Goal: Information Seeking & Learning: Learn about a topic

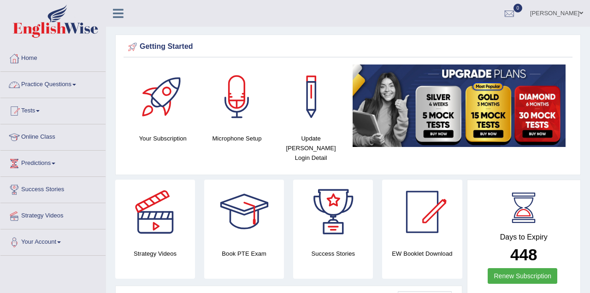
click at [48, 82] on link "Practice Questions" at bounding box center [52, 83] width 105 height 23
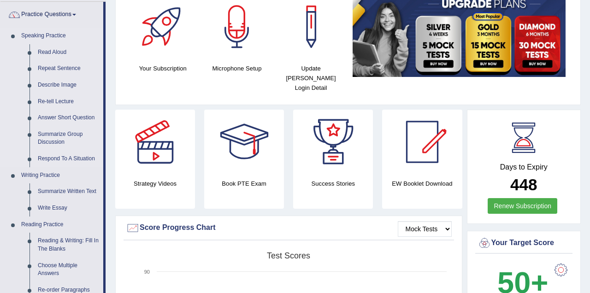
scroll to position [92, 0]
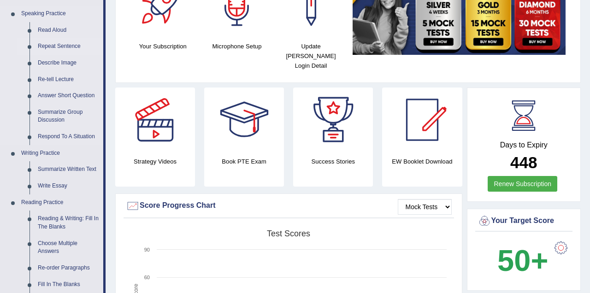
click at [79, 47] on link "Repeat Sentence" at bounding box center [69, 46] width 70 height 17
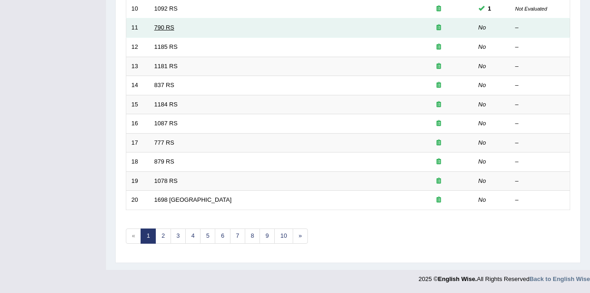
click at [167, 27] on link "790 RS" at bounding box center [164, 27] width 20 height 7
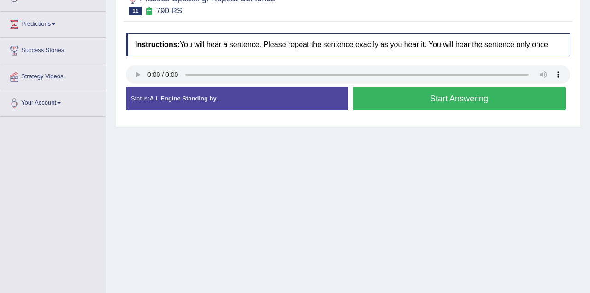
scroll to position [184, 0]
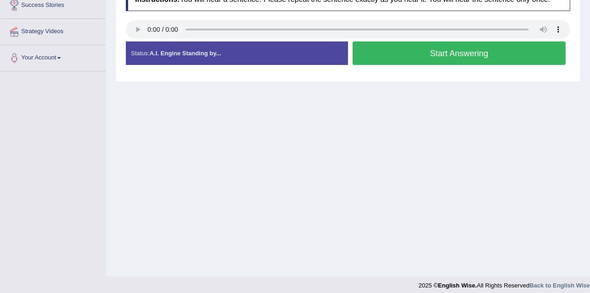
drag, startPoint x: 390, startPoint y: 57, endPoint x: 388, endPoint y: 61, distance: 4.7
click at [390, 58] on button "Start Answering" at bounding box center [459, 53] width 213 height 24
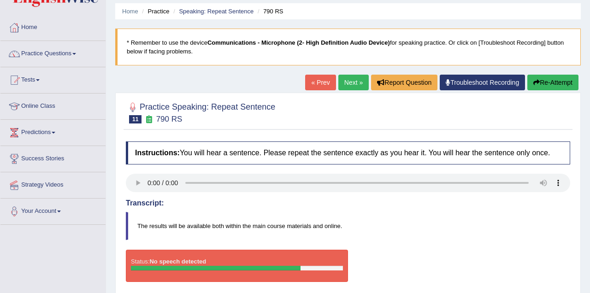
scroll to position [0, 0]
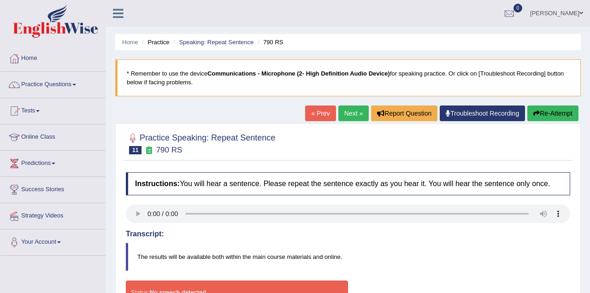
click at [347, 111] on link "Next »" at bounding box center [353, 114] width 30 height 16
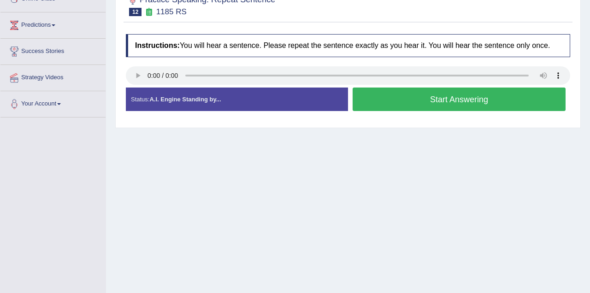
click at [402, 100] on button "Start Answering" at bounding box center [459, 100] width 213 height 24
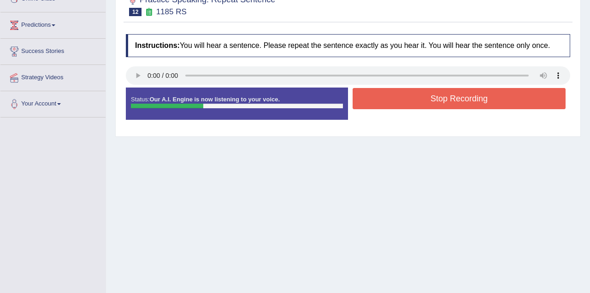
click at [400, 97] on button "Stop Recording" at bounding box center [459, 98] width 213 height 21
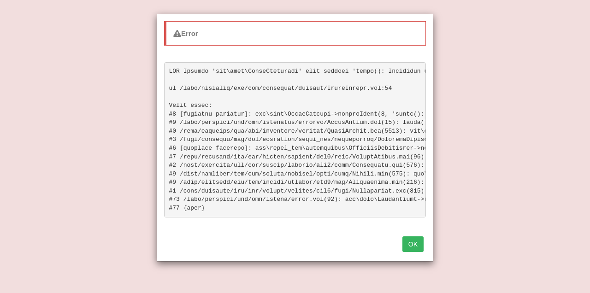
click at [412, 252] on button "OK" at bounding box center [412, 244] width 21 height 16
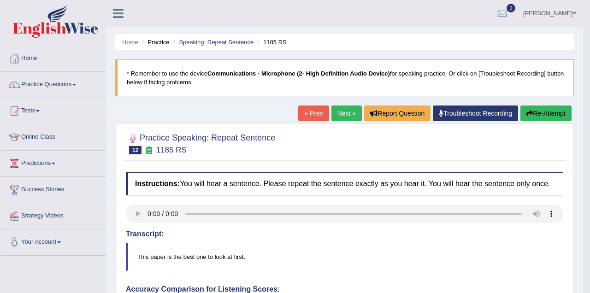
click at [341, 111] on link "Next »" at bounding box center [346, 114] width 30 height 16
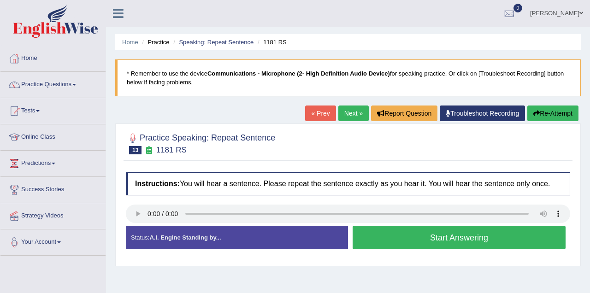
click at [373, 240] on button "Start Answering" at bounding box center [459, 238] width 213 height 24
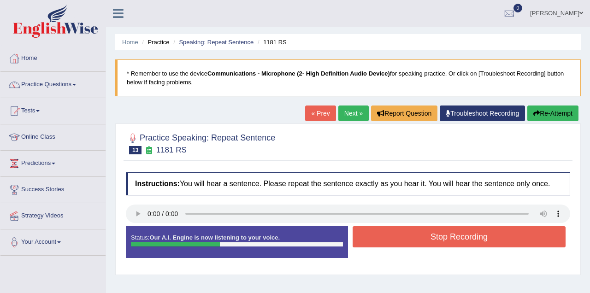
click at [373, 240] on button "Stop Recording" at bounding box center [459, 236] width 213 height 21
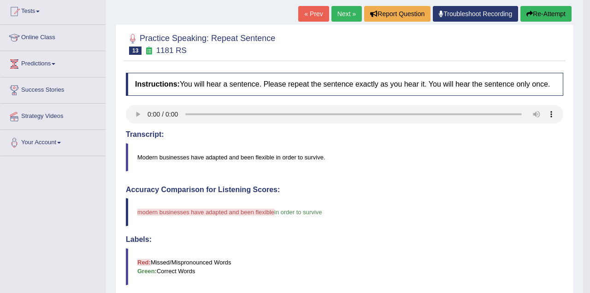
scroll to position [46, 0]
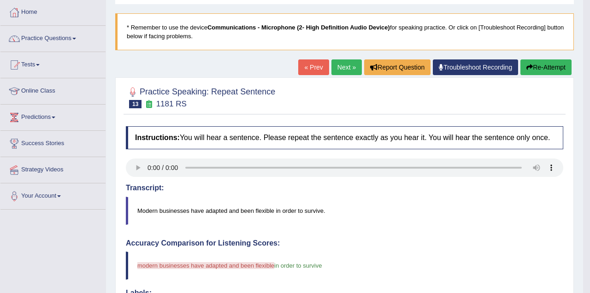
click at [345, 69] on link "Next »" at bounding box center [346, 67] width 30 height 16
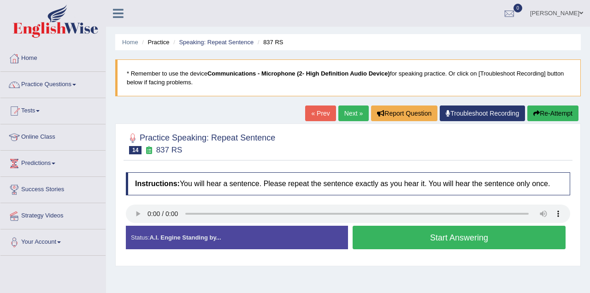
click at [382, 237] on button "Start Answering" at bounding box center [459, 238] width 213 height 24
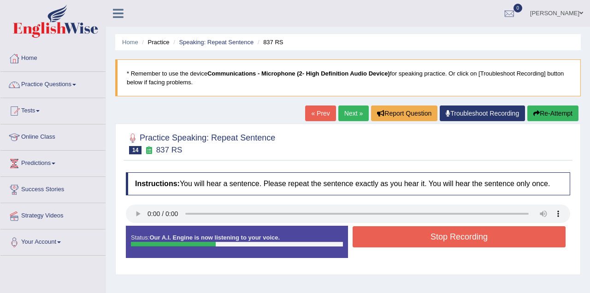
click at [382, 237] on button "Stop Recording" at bounding box center [459, 236] width 213 height 21
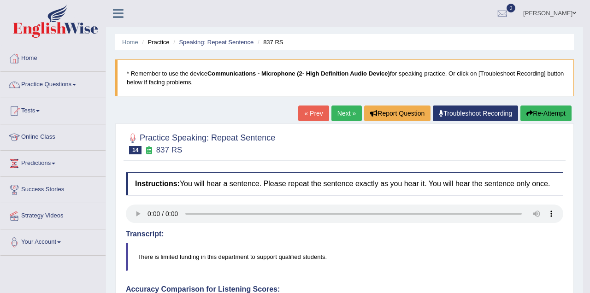
click at [346, 110] on link "Next »" at bounding box center [346, 114] width 30 height 16
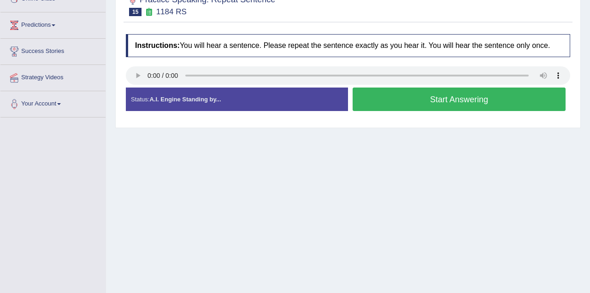
click at [396, 100] on button "Start Answering" at bounding box center [459, 100] width 213 height 24
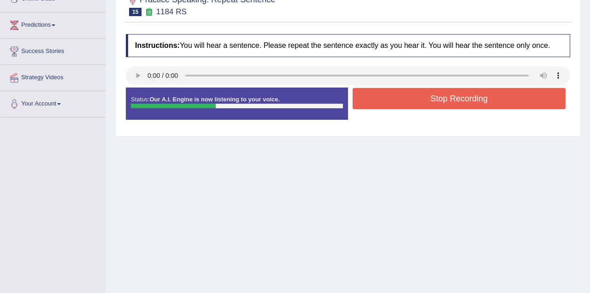
click at [396, 99] on button "Stop Recording" at bounding box center [459, 98] width 213 height 21
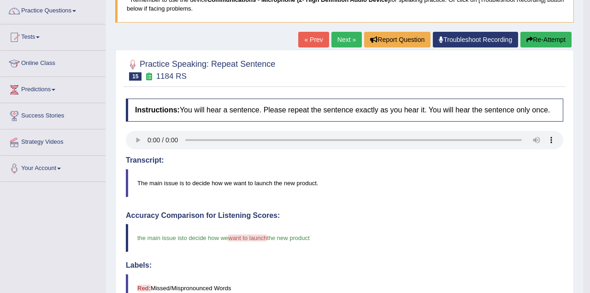
scroll to position [62, 0]
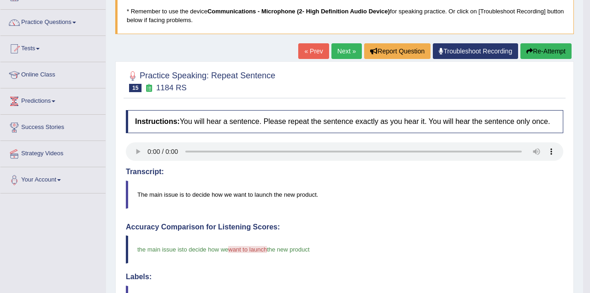
click at [341, 52] on link "Next »" at bounding box center [346, 51] width 30 height 16
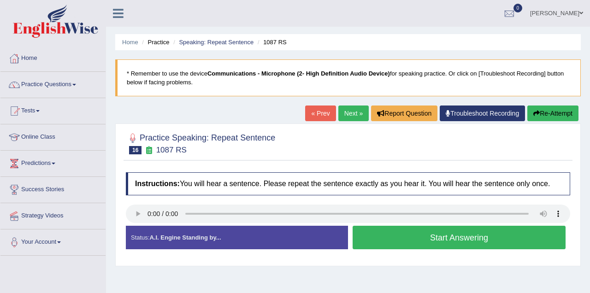
click at [383, 237] on button "Start Answering" at bounding box center [459, 238] width 213 height 24
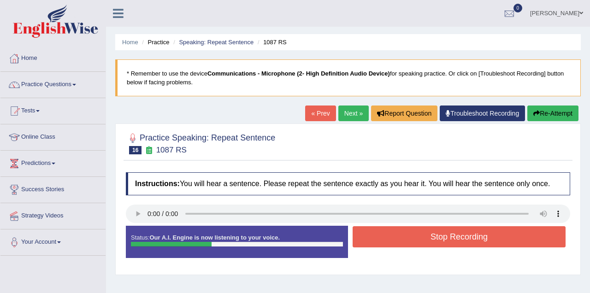
click at [381, 234] on button "Stop Recording" at bounding box center [459, 236] width 213 height 21
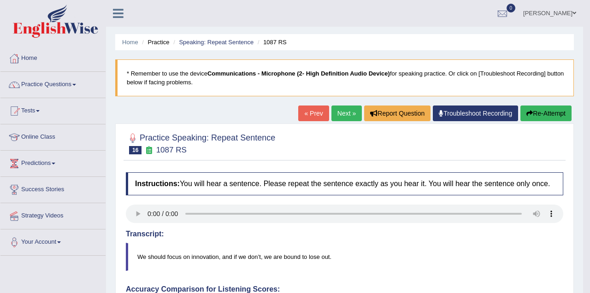
click at [341, 111] on link "Next »" at bounding box center [346, 114] width 30 height 16
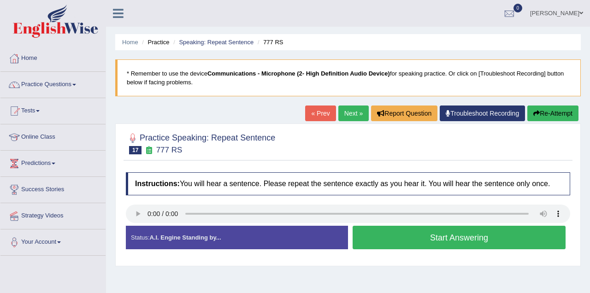
click at [402, 238] on button "Start Answering" at bounding box center [459, 238] width 213 height 24
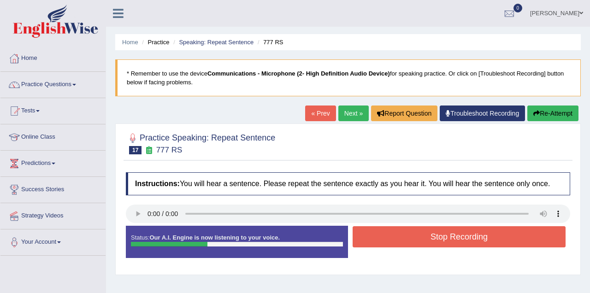
click at [400, 236] on button "Stop Recording" at bounding box center [459, 236] width 213 height 21
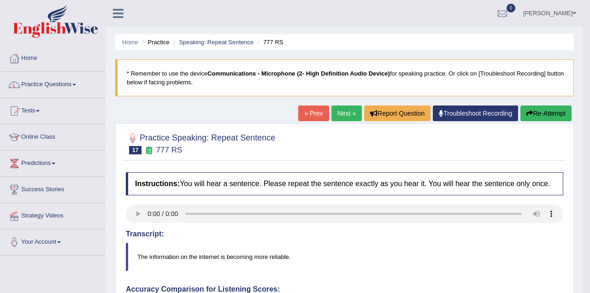
click at [341, 114] on link "Next »" at bounding box center [346, 114] width 30 height 16
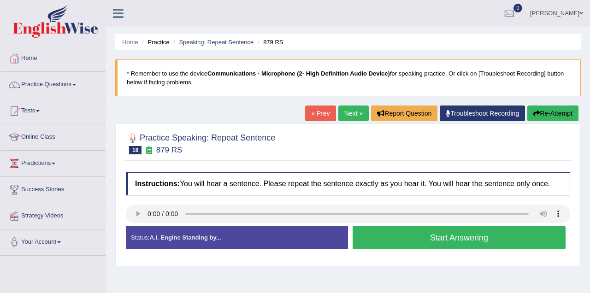
click at [378, 237] on button "Start Answering" at bounding box center [459, 238] width 213 height 24
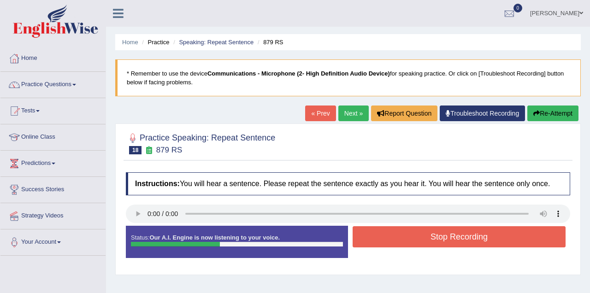
click at [369, 238] on button "Stop Recording" at bounding box center [459, 236] width 213 height 21
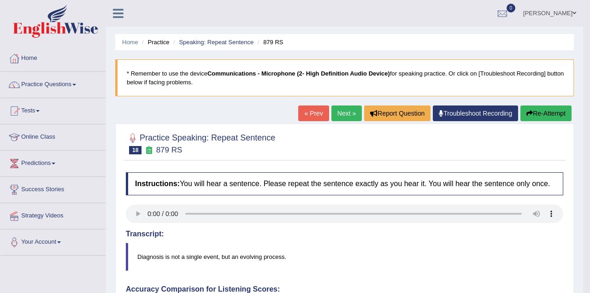
click at [347, 112] on link "Next »" at bounding box center [346, 114] width 30 height 16
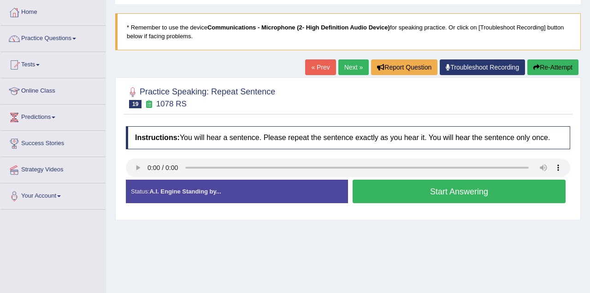
click at [443, 191] on button "Start Answering" at bounding box center [459, 192] width 213 height 24
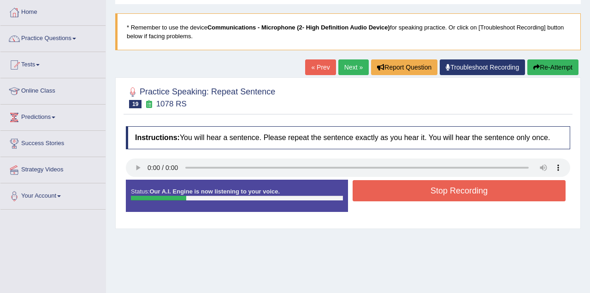
click at [445, 190] on button "Stop Recording" at bounding box center [459, 190] width 213 height 21
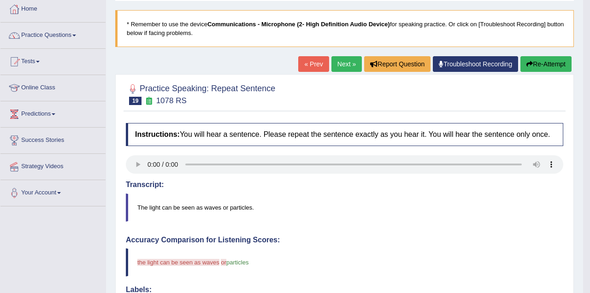
scroll to position [46, 0]
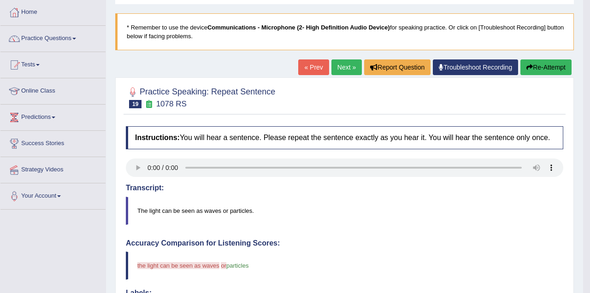
click at [340, 67] on link "Next »" at bounding box center [346, 67] width 30 height 16
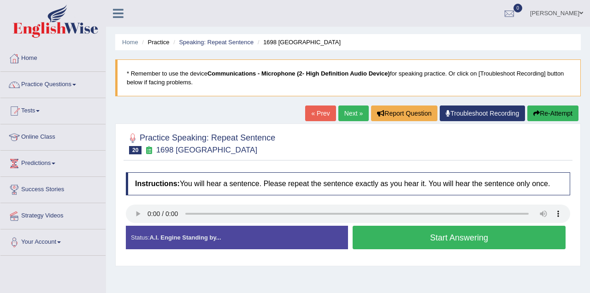
click at [419, 234] on button "Start Answering" at bounding box center [459, 238] width 213 height 24
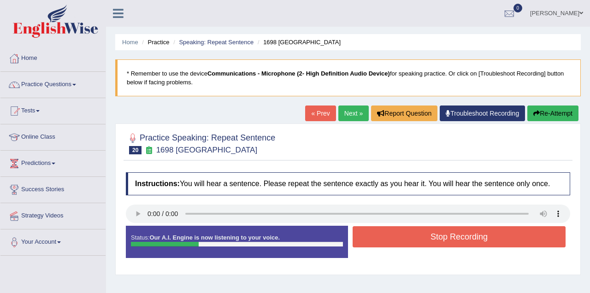
click at [418, 234] on button "Stop Recording" at bounding box center [459, 236] width 213 height 21
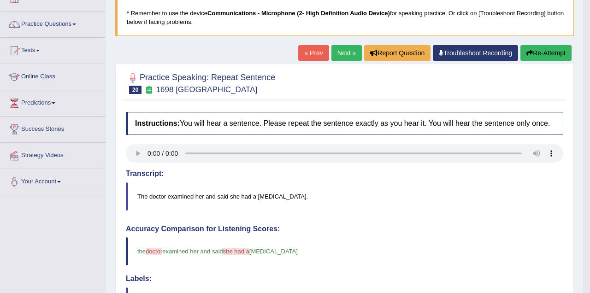
scroll to position [46, 0]
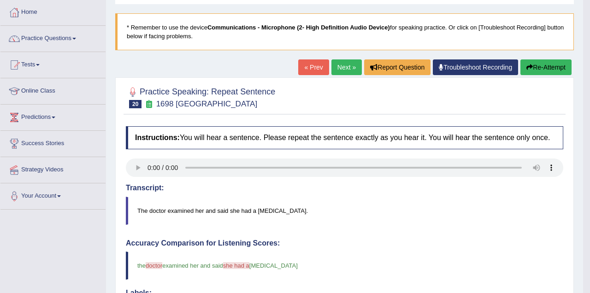
click at [341, 67] on link "Next »" at bounding box center [346, 67] width 30 height 16
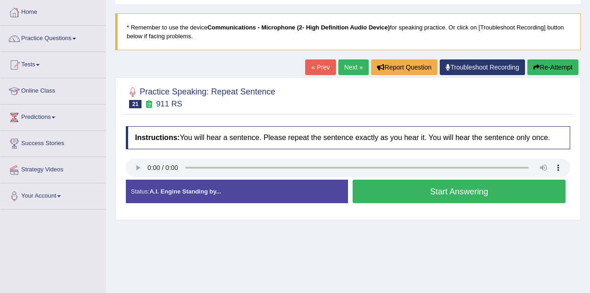
click at [404, 191] on button "Start Answering" at bounding box center [459, 192] width 213 height 24
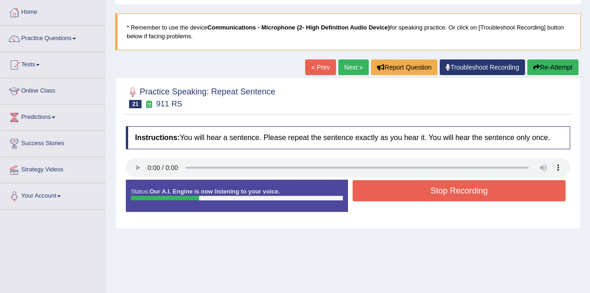
click at [405, 191] on button "Stop Recording" at bounding box center [459, 190] width 213 height 21
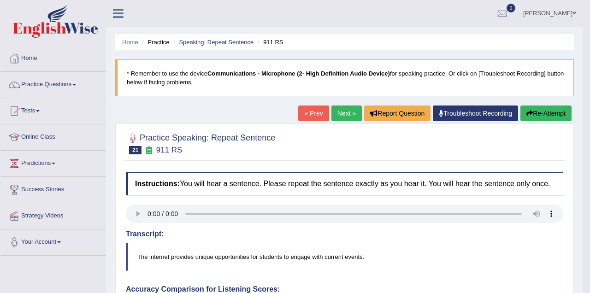
click at [339, 112] on link "Next »" at bounding box center [346, 114] width 30 height 16
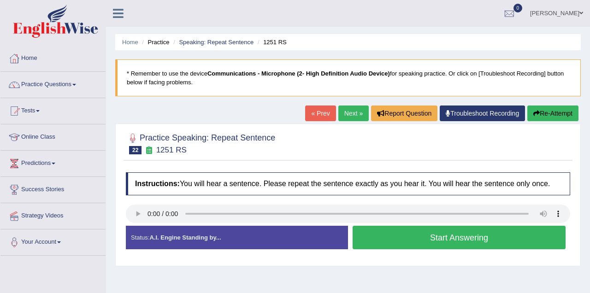
click at [399, 240] on button "Start Answering" at bounding box center [459, 238] width 213 height 24
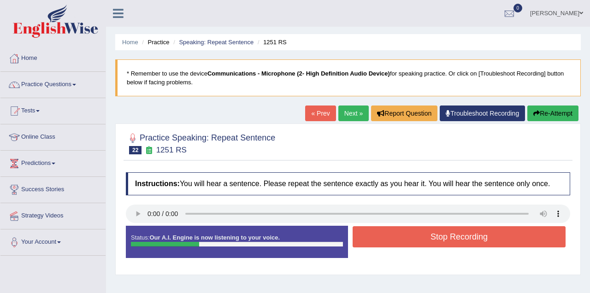
click at [399, 238] on button "Stop Recording" at bounding box center [459, 236] width 213 height 21
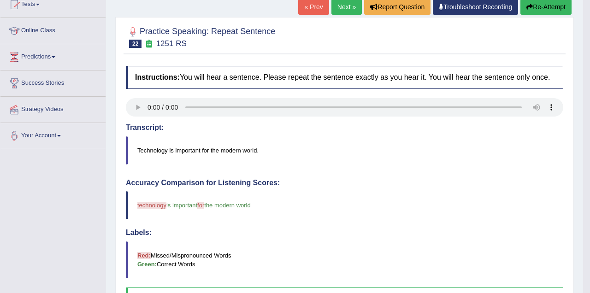
scroll to position [92, 0]
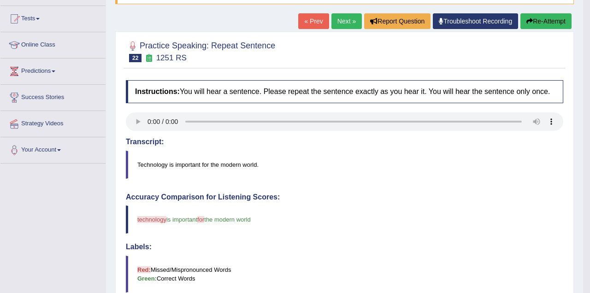
click at [341, 18] on link "Next »" at bounding box center [346, 21] width 30 height 16
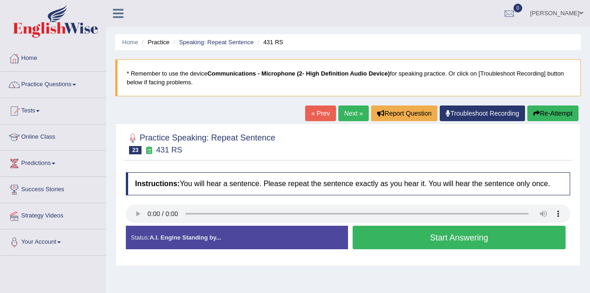
click at [381, 240] on button "Start Answering" at bounding box center [459, 238] width 213 height 24
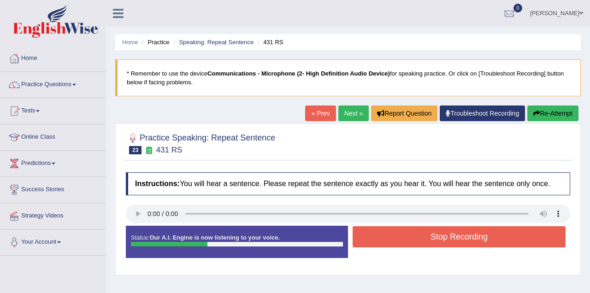
click at [413, 233] on button "Stop Recording" at bounding box center [459, 236] width 213 height 21
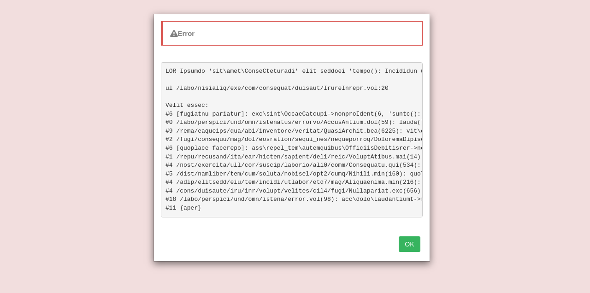
click at [412, 246] on button "OK" at bounding box center [409, 244] width 21 height 16
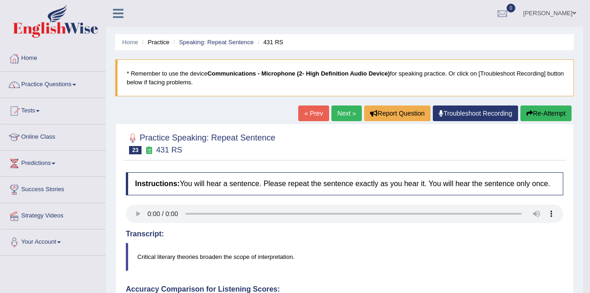
click at [347, 112] on link "Next »" at bounding box center [346, 114] width 30 height 16
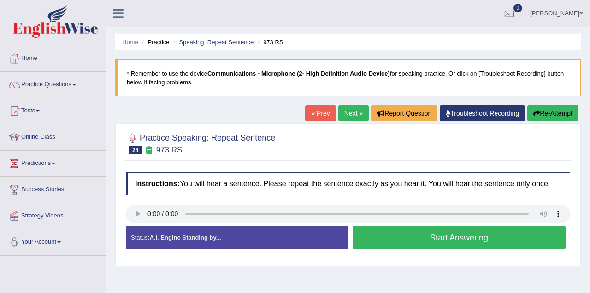
click at [378, 238] on button "Start Answering" at bounding box center [459, 238] width 213 height 24
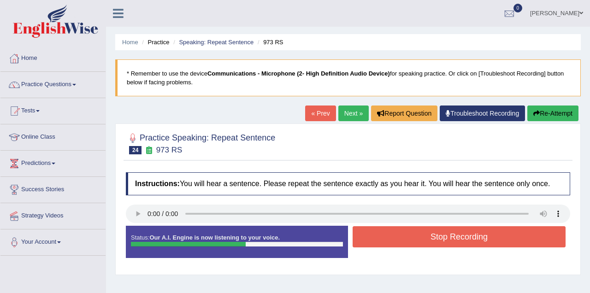
click at [403, 235] on button "Stop Recording" at bounding box center [459, 236] width 213 height 21
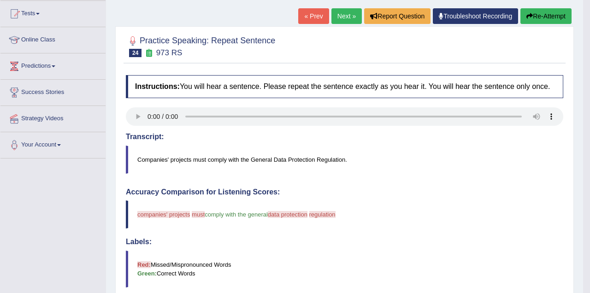
scroll to position [92, 0]
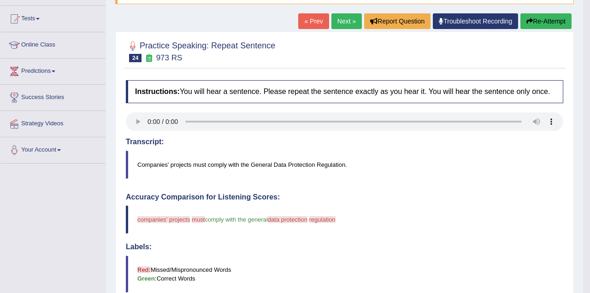
click at [344, 21] on link "Next »" at bounding box center [346, 21] width 30 height 16
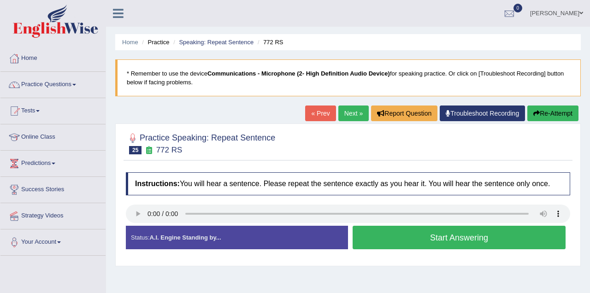
click at [424, 238] on button "Start Answering" at bounding box center [459, 238] width 213 height 24
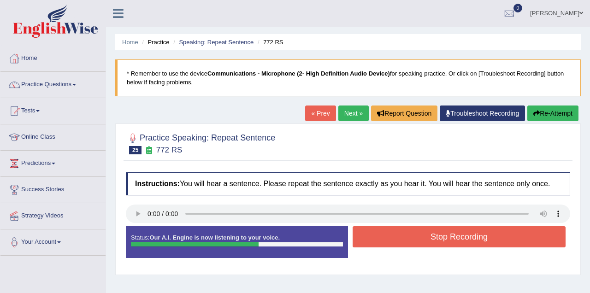
click at [424, 237] on button "Stop Recording" at bounding box center [459, 236] width 213 height 21
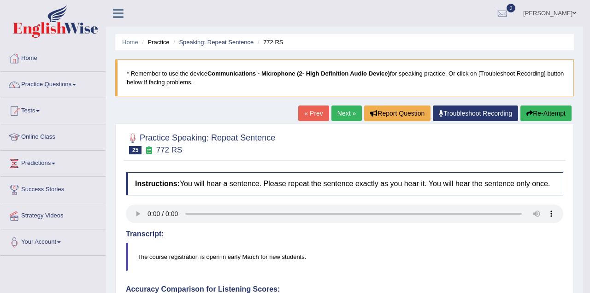
click at [341, 111] on link "Next »" at bounding box center [346, 114] width 30 height 16
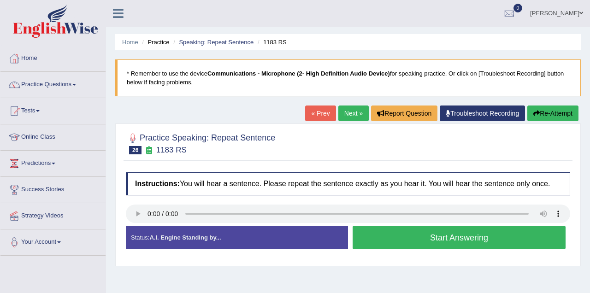
drag, startPoint x: 395, startPoint y: 235, endPoint x: 379, endPoint y: 245, distance: 19.4
click at [393, 236] on button "Start Answering" at bounding box center [459, 238] width 213 height 24
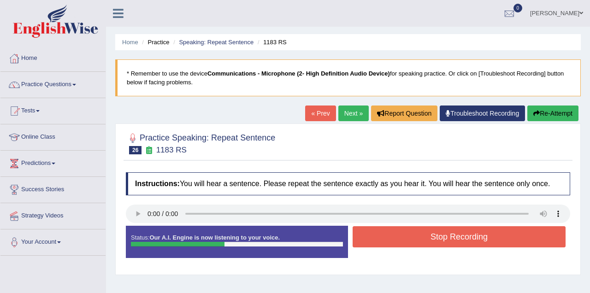
click at [383, 232] on button "Stop Recording" at bounding box center [459, 236] width 213 height 21
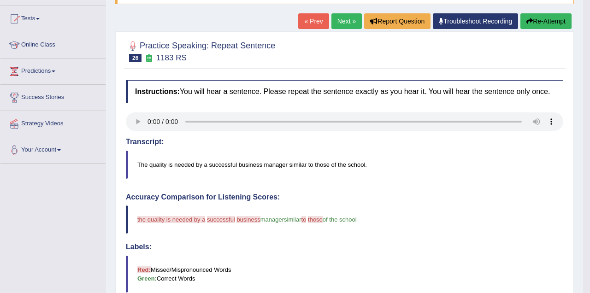
scroll to position [46, 0]
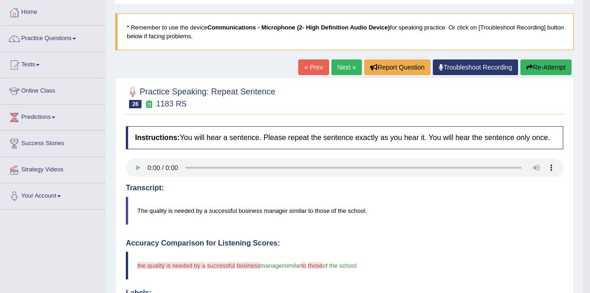
click at [342, 65] on link "Next »" at bounding box center [346, 67] width 30 height 16
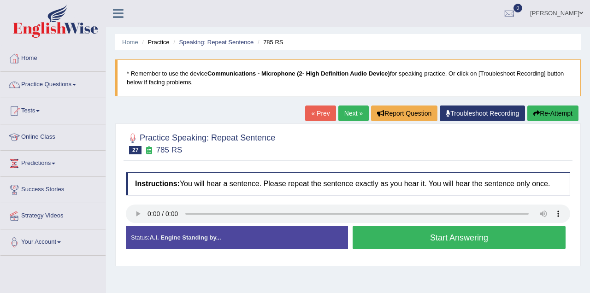
click at [430, 234] on button "Start Answering" at bounding box center [459, 238] width 213 height 24
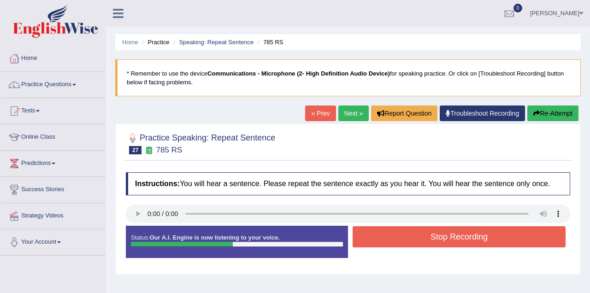
click at [393, 231] on button "Stop Recording" at bounding box center [459, 236] width 213 height 21
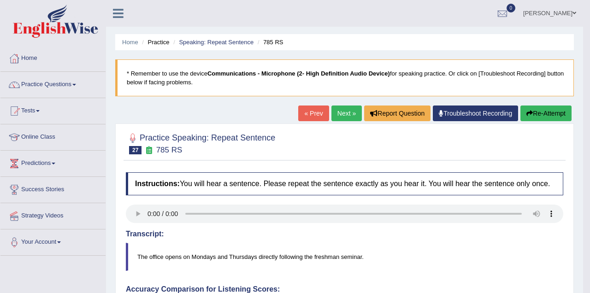
click at [348, 112] on link "Next »" at bounding box center [346, 114] width 30 height 16
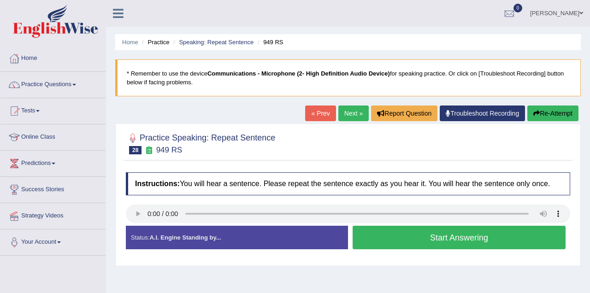
click at [409, 235] on button "Start Answering" at bounding box center [459, 238] width 213 height 24
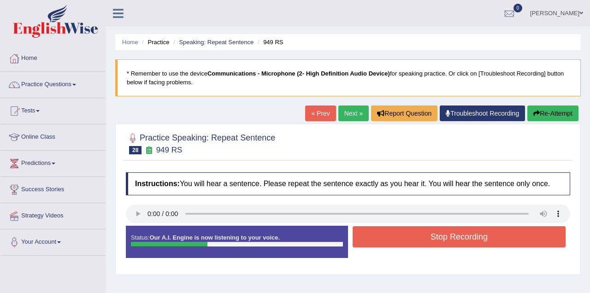
click at [387, 234] on button "Stop Recording" at bounding box center [459, 236] width 213 height 21
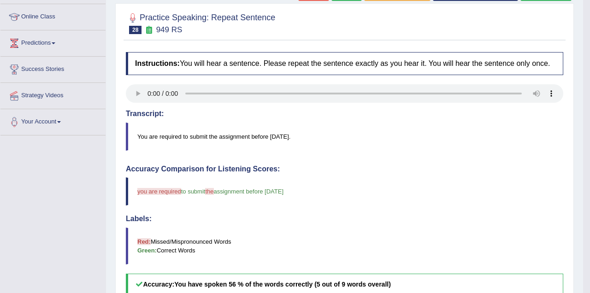
scroll to position [46, 0]
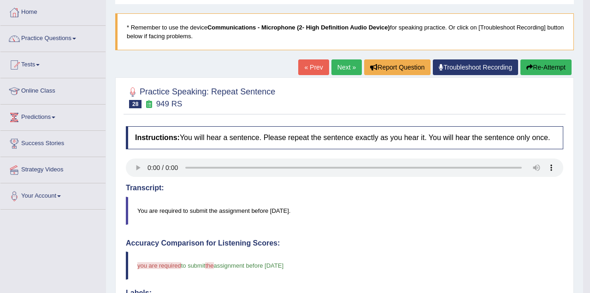
click at [338, 69] on link "Next »" at bounding box center [346, 67] width 30 height 16
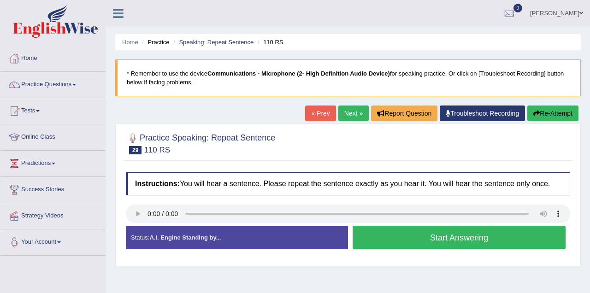
click at [383, 237] on button "Start Answering" at bounding box center [459, 238] width 213 height 24
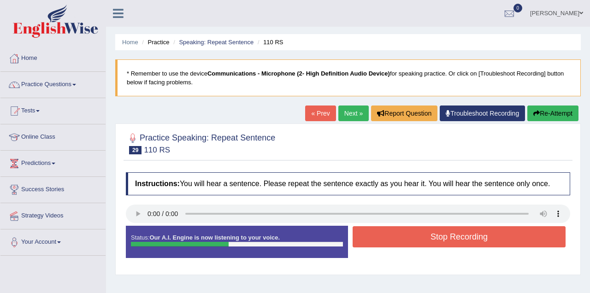
click at [381, 233] on button "Stop Recording" at bounding box center [459, 236] width 213 height 21
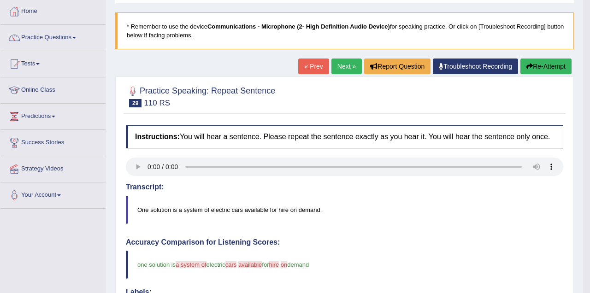
scroll to position [46, 0]
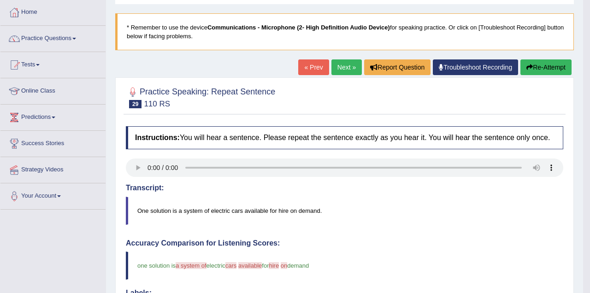
click at [340, 64] on link "Next »" at bounding box center [346, 67] width 30 height 16
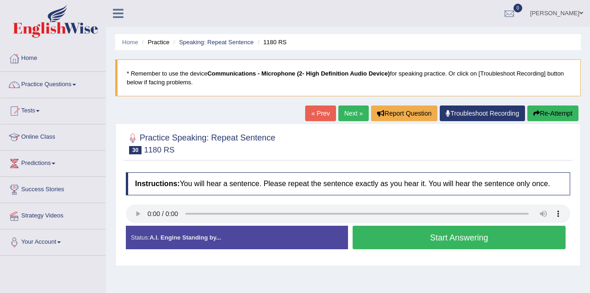
click at [412, 236] on button "Start Answering" at bounding box center [459, 238] width 213 height 24
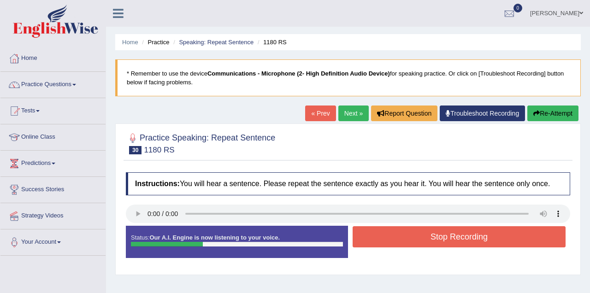
click at [410, 238] on button "Stop Recording" at bounding box center [459, 236] width 213 height 21
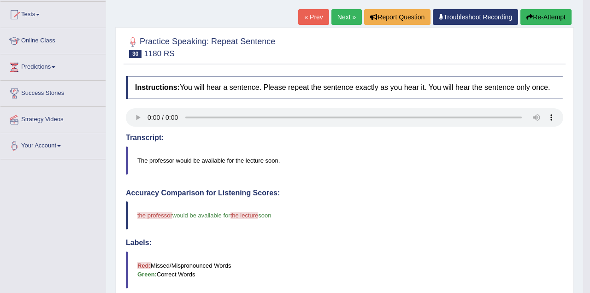
scroll to position [92, 0]
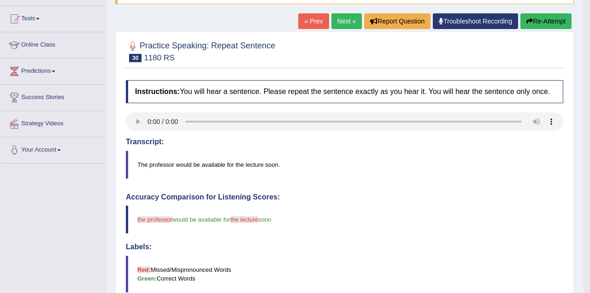
click at [342, 19] on link "Next »" at bounding box center [346, 21] width 30 height 16
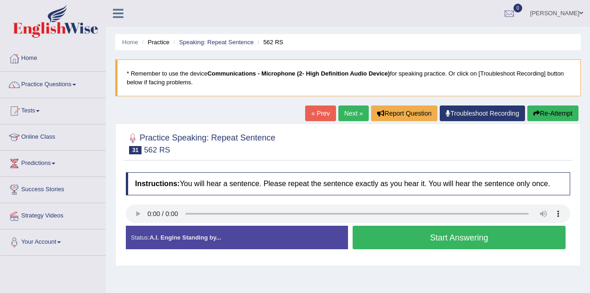
click at [406, 240] on button "Start Answering" at bounding box center [459, 238] width 213 height 24
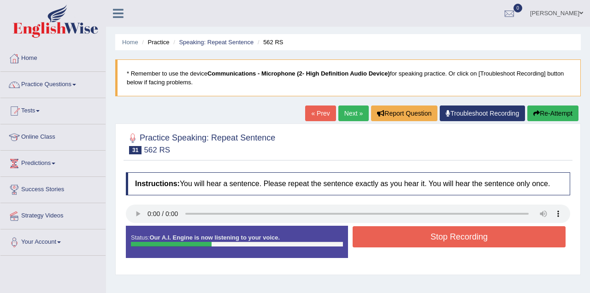
click at [409, 237] on button "Stop Recording" at bounding box center [459, 236] width 213 height 21
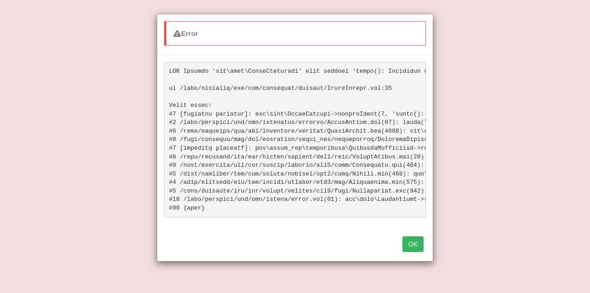
click at [412, 247] on button "OK" at bounding box center [412, 244] width 21 height 16
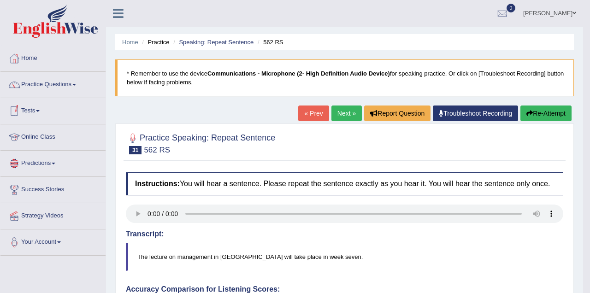
click at [62, 139] on link "Online Class" at bounding box center [52, 135] width 105 height 23
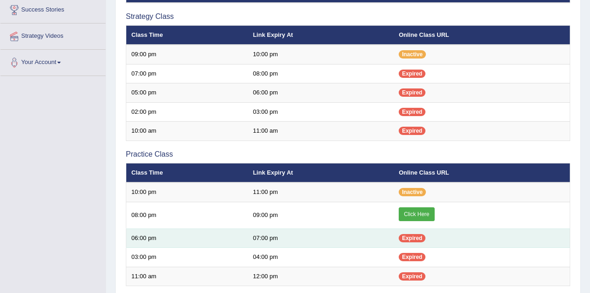
scroll to position [184, 0]
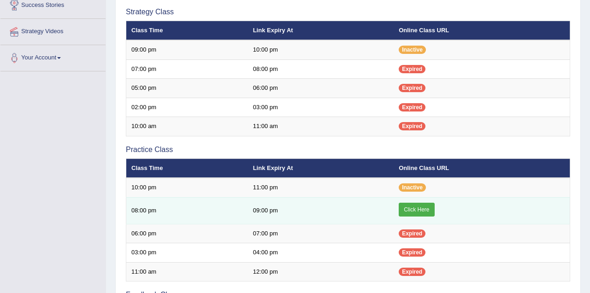
click at [413, 208] on link "Click Here" at bounding box center [416, 210] width 35 height 14
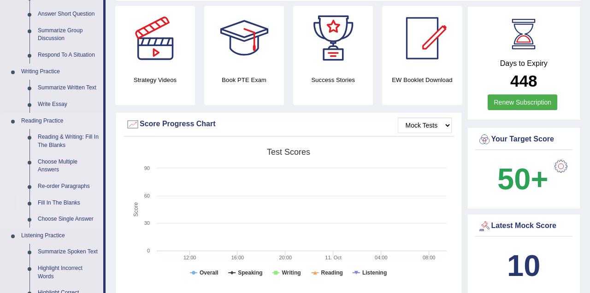
scroll to position [184, 0]
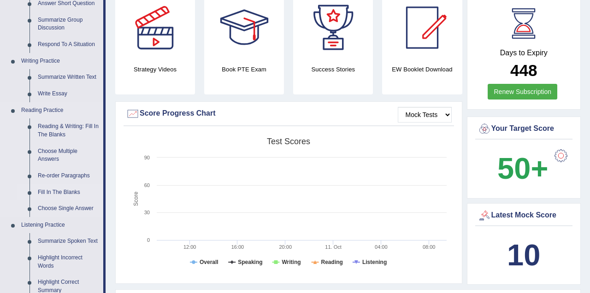
click at [78, 192] on link "Fill In The Blanks" at bounding box center [69, 192] width 70 height 17
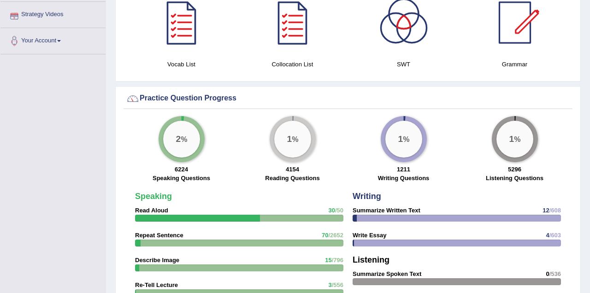
scroll to position [582, 0]
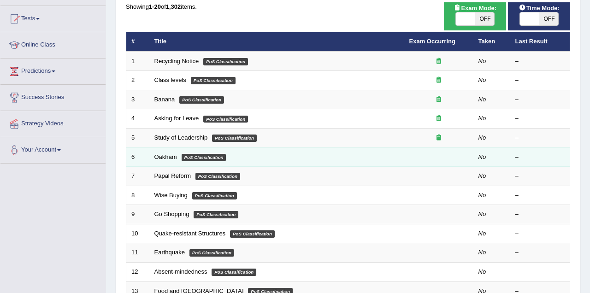
click at [212, 156] on em "PoS Classification" at bounding box center [204, 157] width 45 height 7
click at [164, 155] on link "Oakham" at bounding box center [165, 156] width 23 height 7
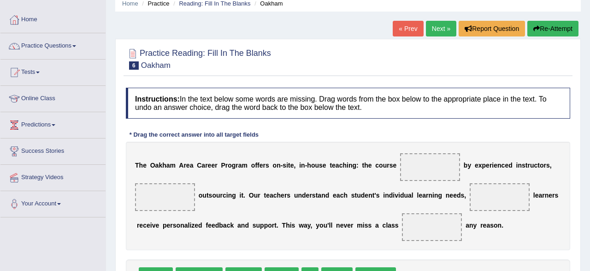
scroll to position [92, 0]
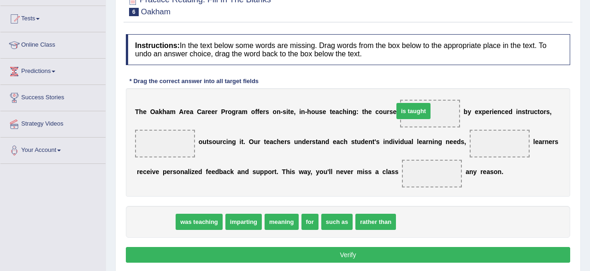
drag, startPoint x: 151, startPoint y: 222, endPoint x: 408, endPoint y: 111, distance: 280.4
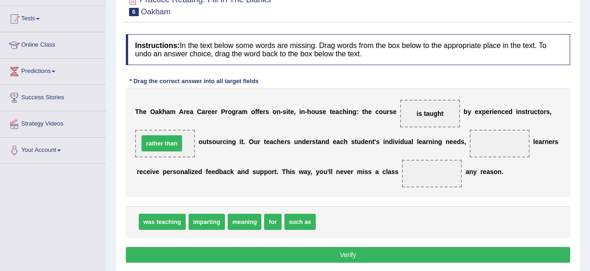
drag, startPoint x: 332, startPoint y: 222, endPoint x: 155, endPoint y: 143, distance: 193.5
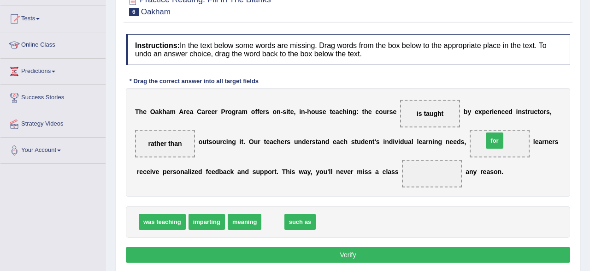
drag, startPoint x: 264, startPoint y: 221, endPoint x: 485, endPoint y: 141, distance: 235.0
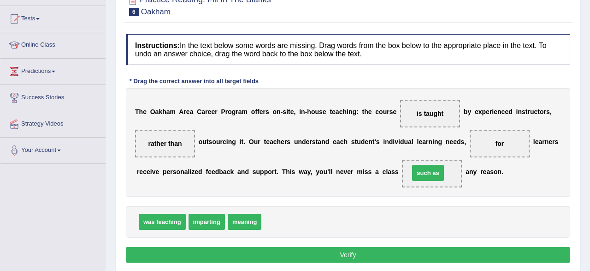
drag, startPoint x: 273, startPoint y: 218, endPoint x: 421, endPoint y: 170, distance: 155.8
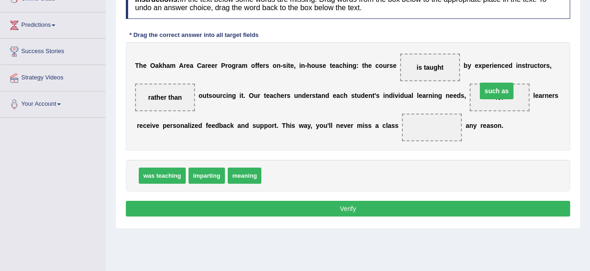
drag, startPoint x: 412, startPoint y: 126, endPoint x: 476, endPoint y: 90, distance: 74.1
drag, startPoint x: 267, startPoint y: 176, endPoint x: 418, endPoint y: 124, distance: 159.7
click at [337, 208] on button "Verify" at bounding box center [348, 208] width 444 height 16
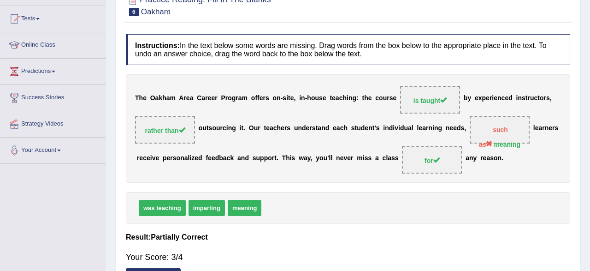
scroll to position [0, 0]
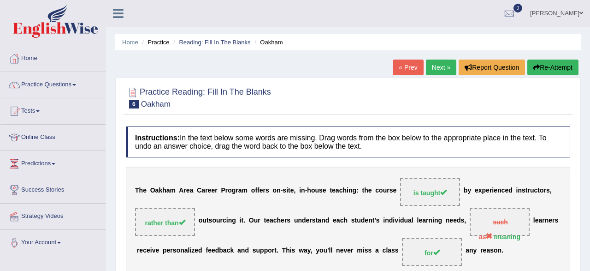
click at [441, 66] on link "Next »" at bounding box center [441, 67] width 30 height 16
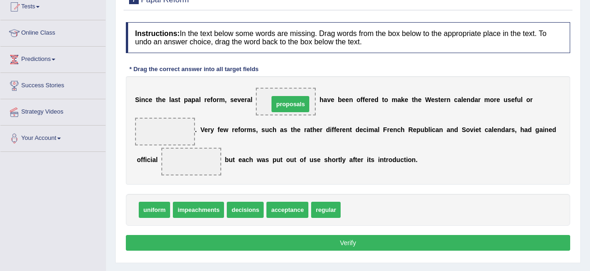
drag, startPoint x: 358, startPoint y: 209, endPoint x: 286, endPoint y: 103, distance: 128.3
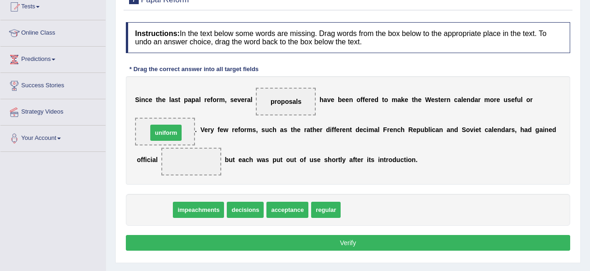
drag, startPoint x: 156, startPoint y: 206, endPoint x: 168, endPoint y: 129, distance: 78.7
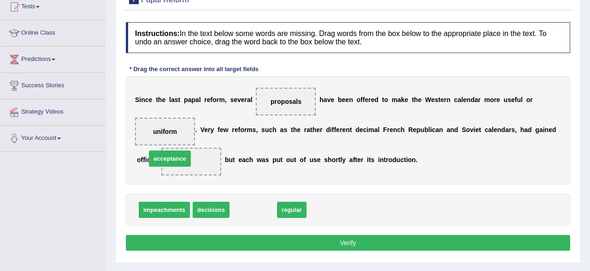
drag, startPoint x: 254, startPoint y: 209, endPoint x: 171, endPoint y: 158, distance: 97.9
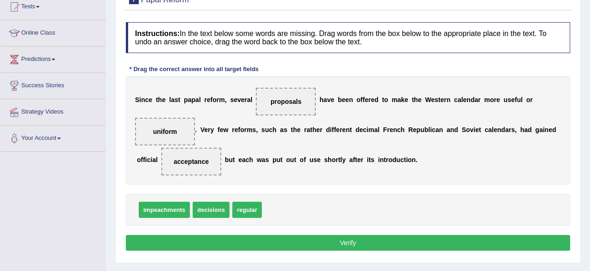
click at [346, 241] on button "Verify" at bounding box center [348, 243] width 444 height 16
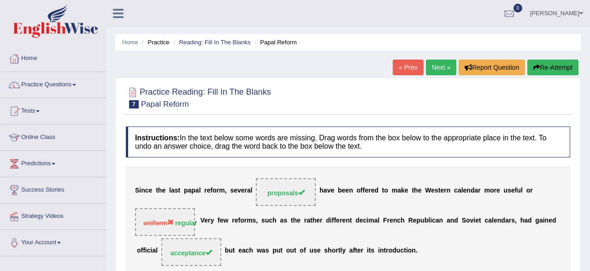
click at [437, 65] on link "Next »" at bounding box center [441, 67] width 30 height 16
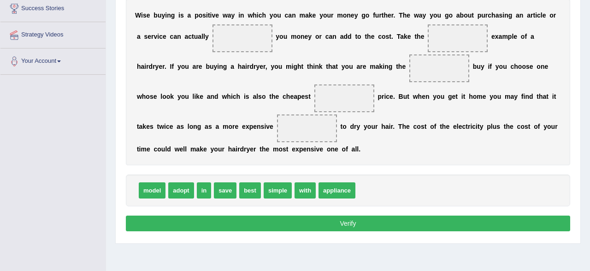
scroll to position [138, 0]
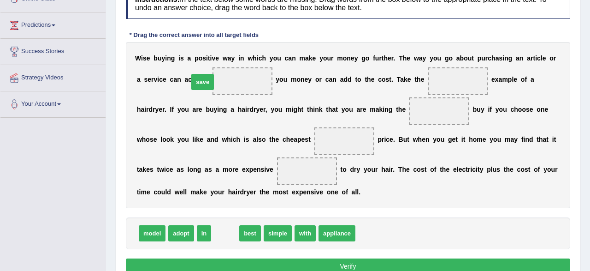
drag, startPoint x: 226, startPoint y: 230, endPoint x: 203, endPoint y: 79, distance: 153.3
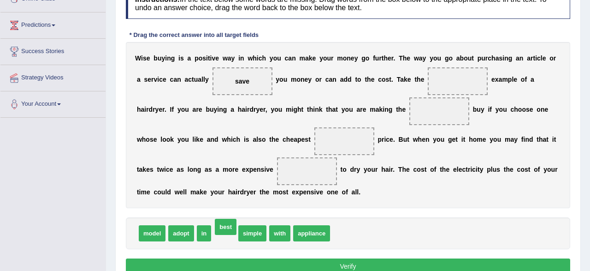
drag, startPoint x: 225, startPoint y: 237, endPoint x: 224, endPoint y: 231, distance: 6.1
drag, startPoint x: 229, startPoint y: 231, endPoint x: 410, endPoint y: 84, distance: 232.9
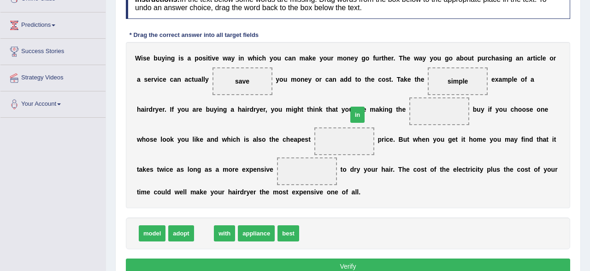
drag, startPoint x: 203, startPoint y: 235, endPoint x: 357, endPoint y: 117, distance: 193.9
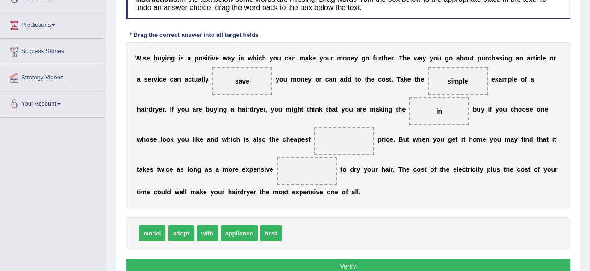
drag, startPoint x: 350, startPoint y: 110, endPoint x: 238, endPoint y: 138, distance: 115.5
click at [238, 138] on div "W i s e b u y i n g i s a p o s i t i v e w a y i n w h i c h y o u c a n m a k…" at bounding box center [348, 125] width 444 height 166
drag, startPoint x: 355, startPoint y: 108, endPoint x: 228, endPoint y: 128, distance: 128.2
drag, startPoint x: 267, startPoint y: 230, endPoint x: 353, endPoint y: 108, distance: 149.5
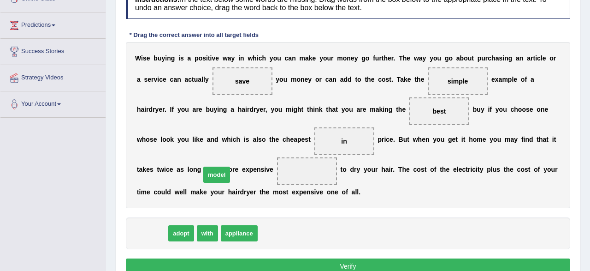
drag, startPoint x: 144, startPoint y: 231, endPoint x: 209, endPoint y: 172, distance: 87.4
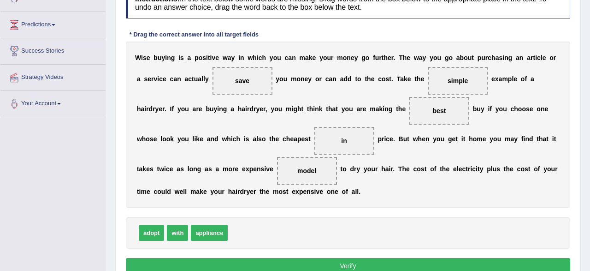
scroll to position [184, 0]
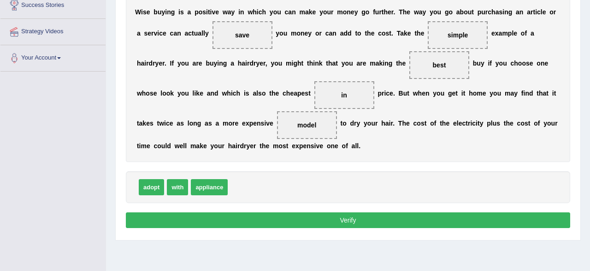
click at [351, 216] on button "Verify" at bounding box center [348, 220] width 444 height 16
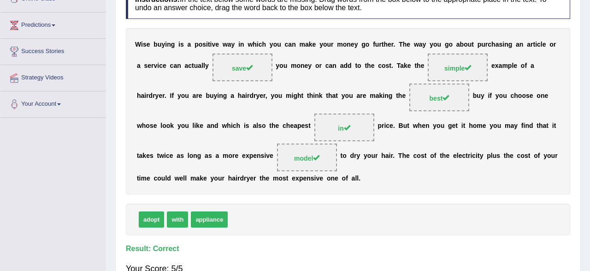
scroll to position [0, 0]
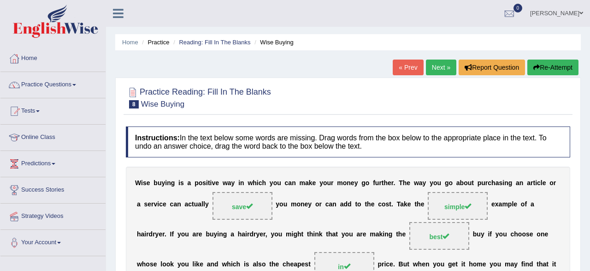
click at [441, 64] on link "Next »" at bounding box center [441, 67] width 30 height 16
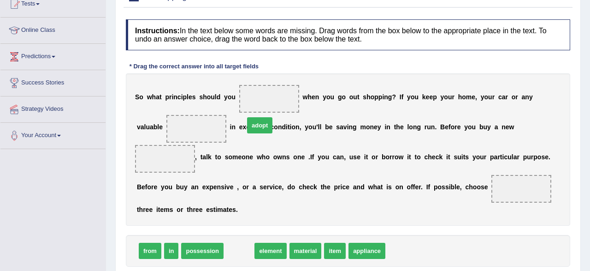
drag, startPoint x: 237, startPoint y: 218, endPoint x: 258, endPoint y: 94, distance: 125.2
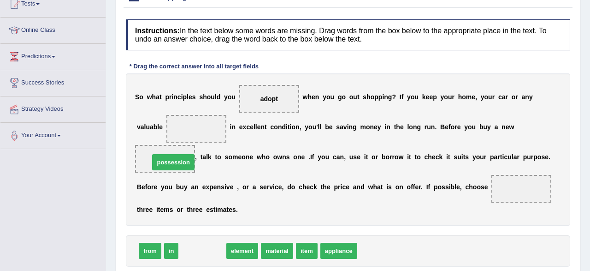
drag, startPoint x: 200, startPoint y: 216, endPoint x: 170, endPoint y: 127, distance: 94.3
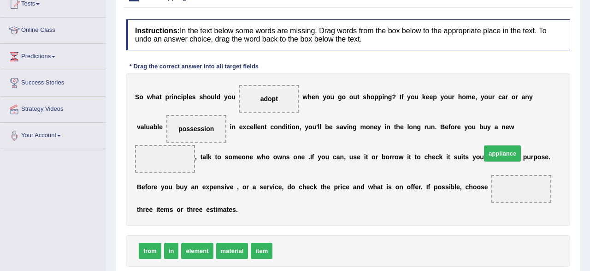
drag, startPoint x: 289, startPoint y: 224, endPoint x: 498, endPoint y: 126, distance: 230.3
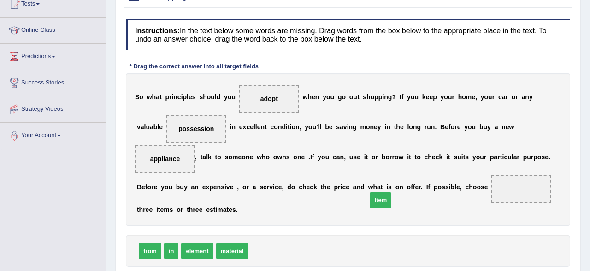
drag, startPoint x: 259, startPoint y: 223, endPoint x: 378, endPoint y: 171, distance: 129.6
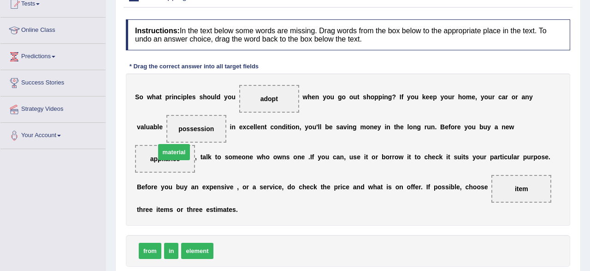
drag, startPoint x: 233, startPoint y: 220, endPoint x: 175, endPoint y: 122, distance: 114.4
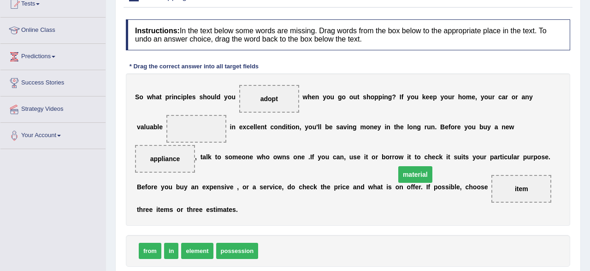
drag, startPoint x: 165, startPoint y: 124, endPoint x: 384, endPoint y: 170, distance: 223.6
drag, startPoint x: 267, startPoint y: 217, endPoint x: 181, endPoint y: 133, distance: 119.9
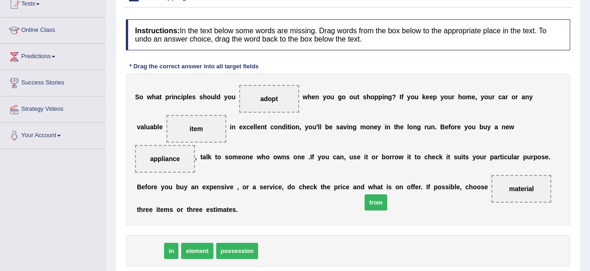
drag, startPoint x: 154, startPoint y: 216, endPoint x: 379, endPoint y: 168, distance: 230.5
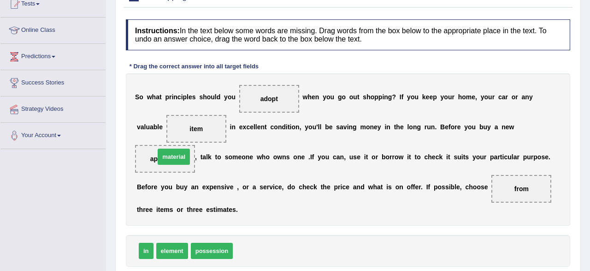
drag, startPoint x: 244, startPoint y: 220, endPoint x: 164, endPoint y: 123, distance: 126.0
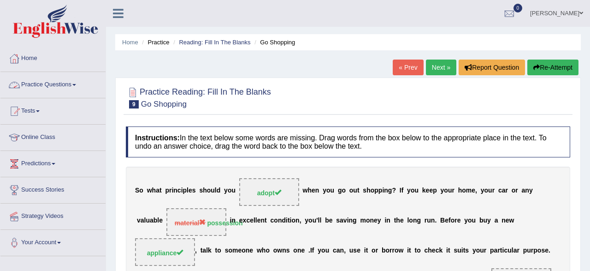
click at [59, 84] on link "Practice Questions" at bounding box center [52, 83] width 105 height 23
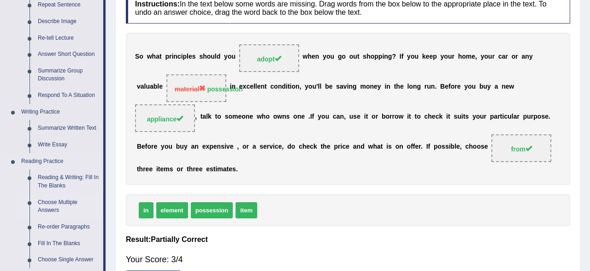
scroll to position [230, 0]
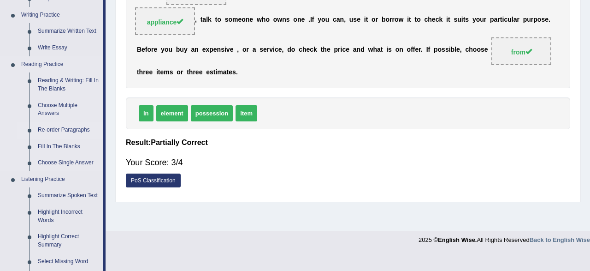
click at [65, 127] on link "Re-order Paragraphs" at bounding box center [69, 130] width 70 height 17
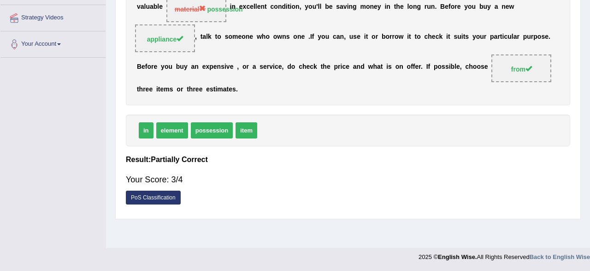
scroll to position [213, 0]
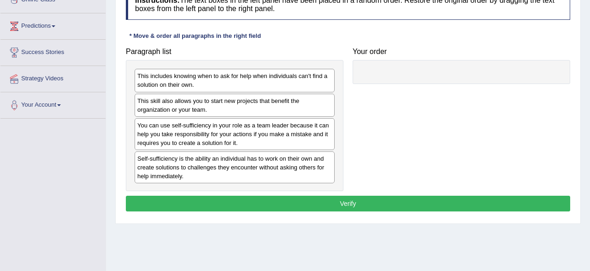
scroll to position [92, 0]
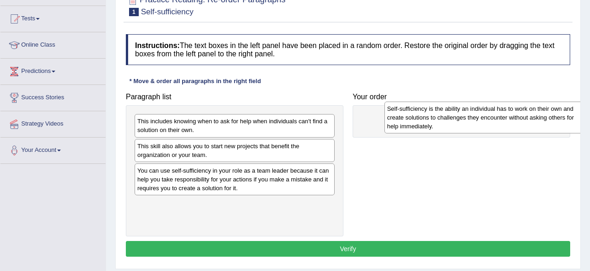
drag, startPoint x: 177, startPoint y: 211, endPoint x: 422, endPoint y: 118, distance: 262.4
click at [426, 117] on div "Self-sufficiency is the ability an individual has to work on their own and crea…" at bounding box center [484, 117] width 200 height 32
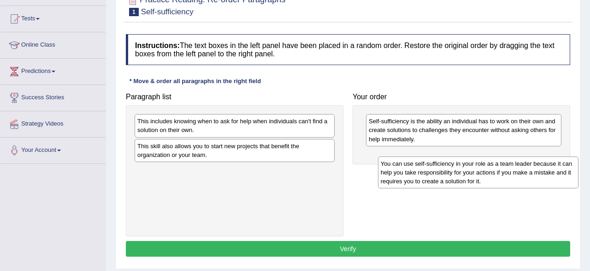
drag, startPoint x: 183, startPoint y: 175, endPoint x: 427, endPoint y: 169, distance: 243.4
click at [427, 169] on div "You can use self-sufficiency in your role as a team leader because it can help …" at bounding box center [478, 172] width 200 height 32
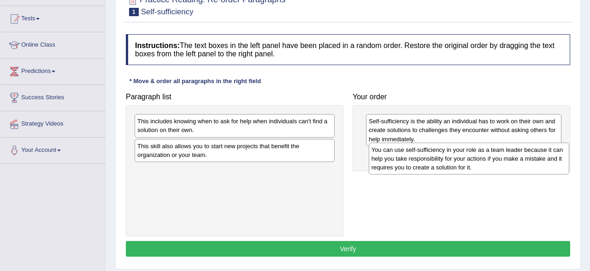
drag, startPoint x: 277, startPoint y: 174, endPoint x: 510, endPoint y: 155, distance: 233.9
click at [510, 155] on div "You can use self-sufficiency in your role as a team leader because it can help …" at bounding box center [469, 158] width 200 height 32
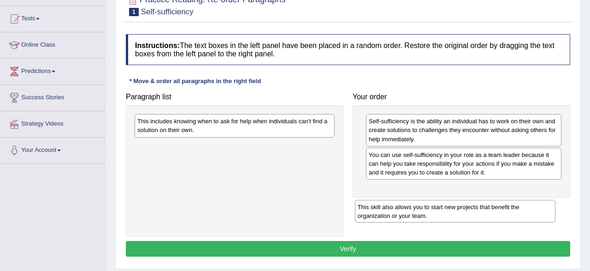
drag, startPoint x: 225, startPoint y: 149, endPoint x: 445, endPoint y: 209, distance: 228.3
click at [445, 209] on div "This skill also allows you to start new projects that benefit the organization …" at bounding box center [455, 211] width 200 height 23
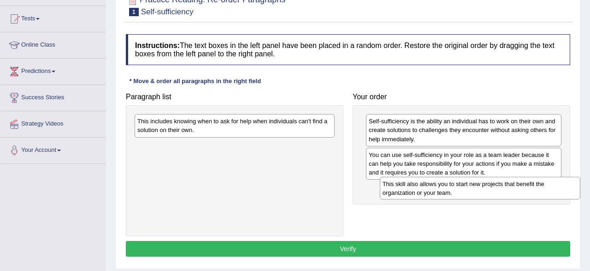
drag, startPoint x: 215, startPoint y: 147, endPoint x: 459, endPoint y: 185, distance: 246.8
click at [459, 185] on div "This skill also allows you to start new projects that benefit the organization …" at bounding box center [480, 188] width 200 height 23
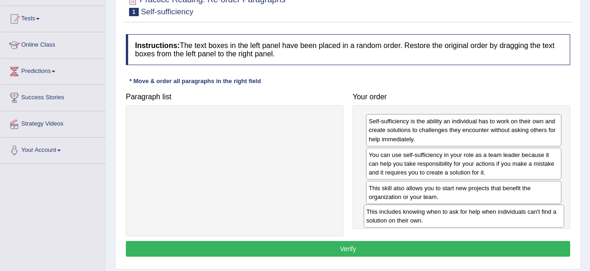
drag, startPoint x: 217, startPoint y: 124, endPoint x: 446, endPoint y: 214, distance: 246.2
click at [446, 214] on div "This includes knowing when to ask for help when individuals can't find a soluti…" at bounding box center [464, 215] width 200 height 23
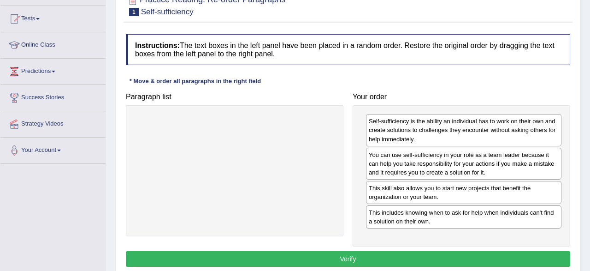
click at [345, 256] on button "Verify" at bounding box center [348, 259] width 444 height 16
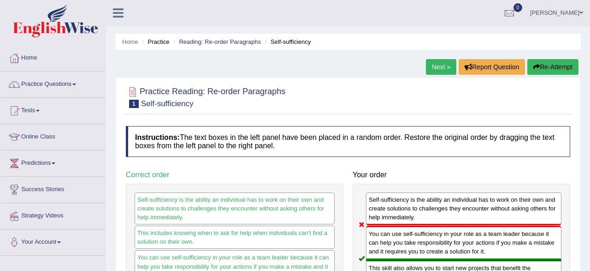
scroll to position [0, 0]
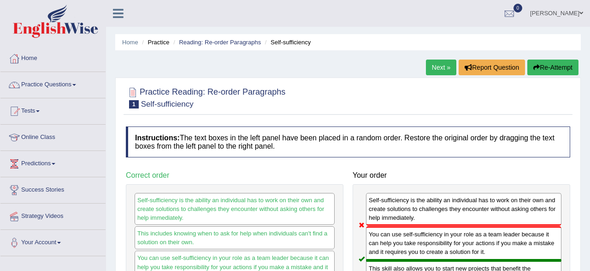
click at [437, 65] on link "Next »" at bounding box center [441, 67] width 30 height 16
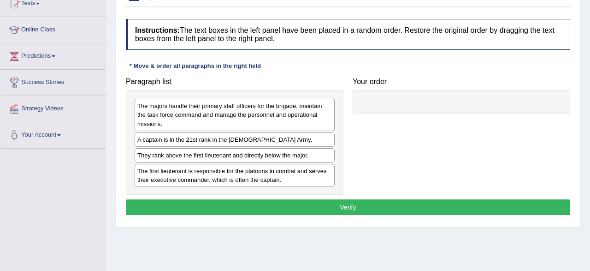
scroll to position [107, 0]
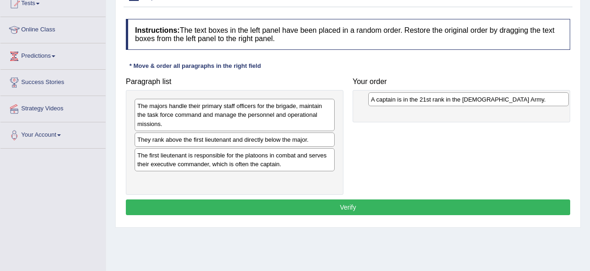
drag, startPoint x: 162, startPoint y: 138, endPoint x: 396, endPoint y: 99, distance: 237.0
click at [396, 99] on div "A captain is in the 21st rank in the [DEMOGRAPHIC_DATA] Army." at bounding box center [468, 99] width 200 height 14
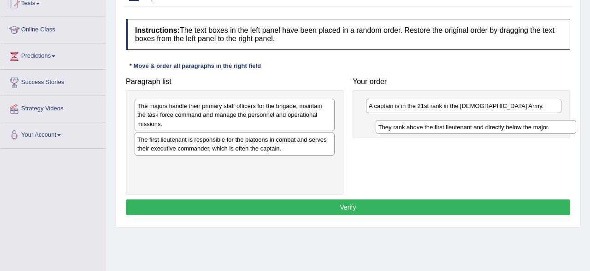
drag, startPoint x: 191, startPoint y: 138, endPoint x: 432, endPoint y: 126, distance: 241.3
click at [432, 126] on div "They rank above the first lieutenant and directly below the major." at bounding box center [476, 127] width 200 height 14
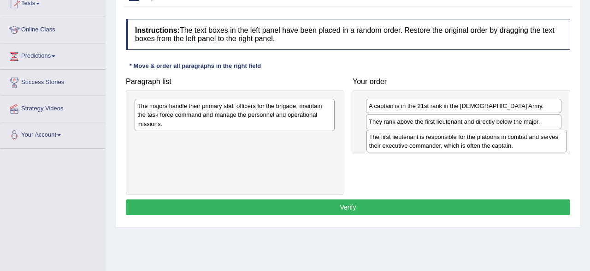
drag, startPoint x: 205, startPoint y: 141, endPoint x: 436, endPoint y: 138, distance: 231.8
click at [436, 138] on div "The first lieutenant is responsible for the platoons in combat and serves their…" at bounding box center [466, 141] width 200 height 23
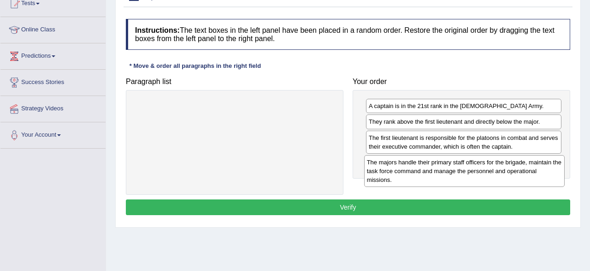
drag, startPoint x: 196, startPoint y: 112, endPoint x: 425, endPoint y: 169, distance: 236.3
click at [425, 169] on div "The majors handle their primary staff officers for the brigade, maintain the ta…" at bounding box center [464, 171] width 200 height 32
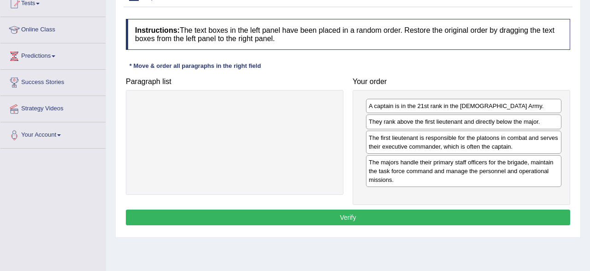
click at [343, 213] on button "Verify" at bounding box center [348, 217] width 444 height 16
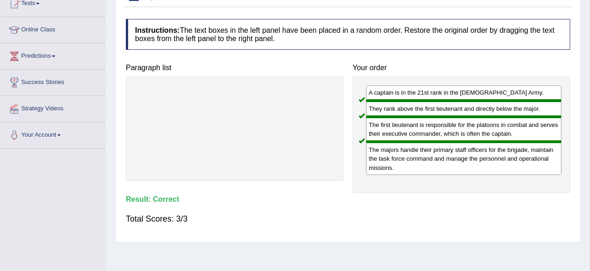
scroll to position [15, 0]
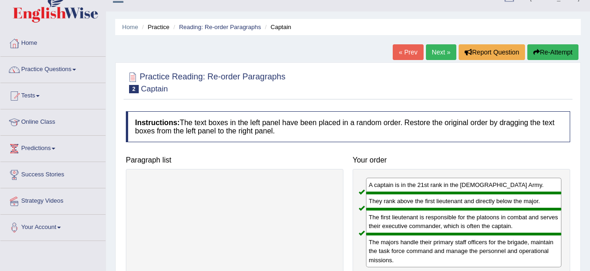
click at [442, 51] on link "Next »" at bounding box center [441, 52] width 30 height 16
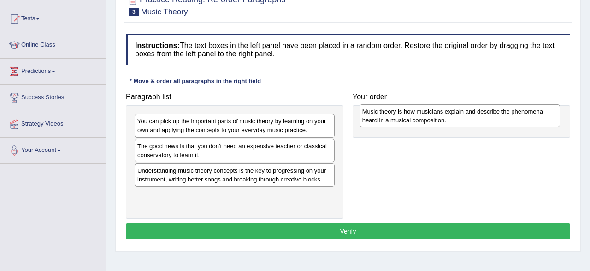
drag, startPoint x: 209, startPoint y: 173, endPoint x: 434, endPoint y: 115, distance: 232.3
click at [434, 115] on div "Music theory is how musicians explain and describe the phenomena heard in a mus…" at bounding box center [459, 115] width 200 height 23
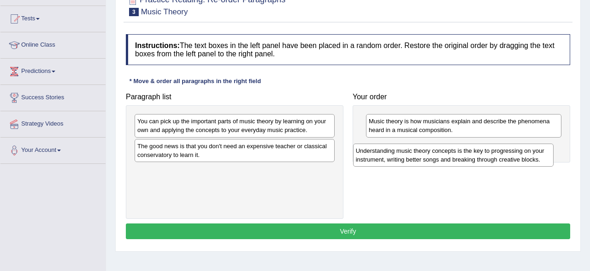
drag, startPoint x: 187, startPoint y: 171, endPoint x: 405, endPoint y: 153, distance: 219.3
click at [405, 153] on div "Understanding music theory concepts is the key to progressing on your instrumen…" at bounding box center [453, 154] width 200 height 23
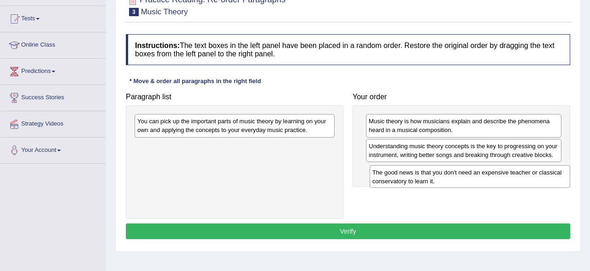
drag, startPoint x: 148, startPoint y: 151, endPoint x: 375, endPoint y: 176, distance: 228.1
click at [383, 177] on div "The good news is that you don't need an expensive teacher or classical conserva…" at bounding box center [470, 176] width 200 height 23
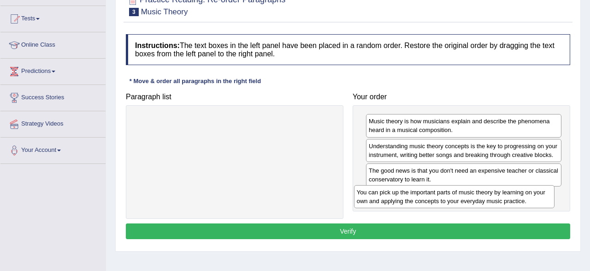
drag, startPoint x: 209, startPoint y: 117, endPoint x: 429, endPoint y: 187, distance: 230.7
click at [429, 188] on div "You can pick up the important parts of music theory by learning on your own and…" at bounding box center [454, 196] width 200 height 23
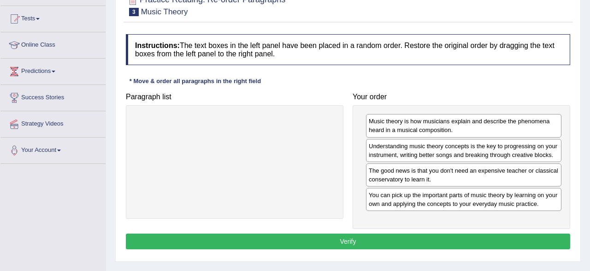
click at [320, 238] on button "Verify" at bounding box center [348, 241] width 444 height 16
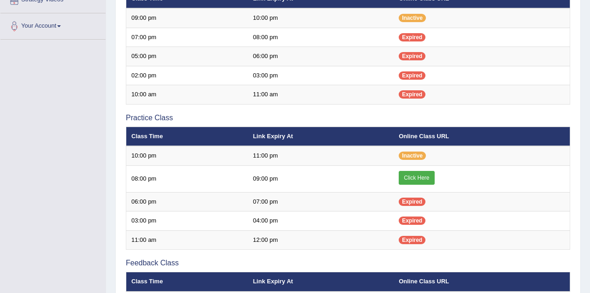
scroll to position [184, 0]
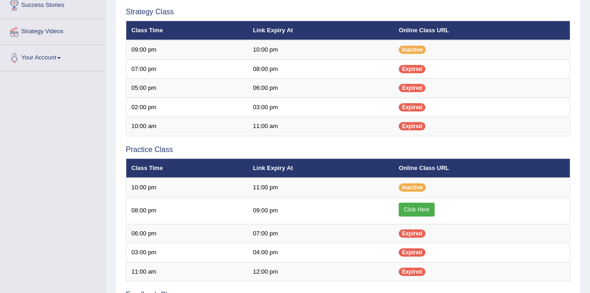
scroll to position [184, 0]
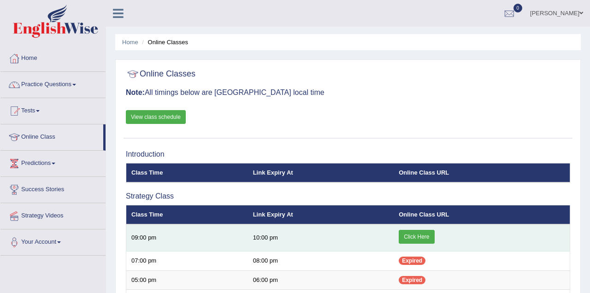
click at [423, 234] on link "Click Here" at bounding box center [416, 237] width 35 height 14
